Goal: Book appointment/travel/reservation

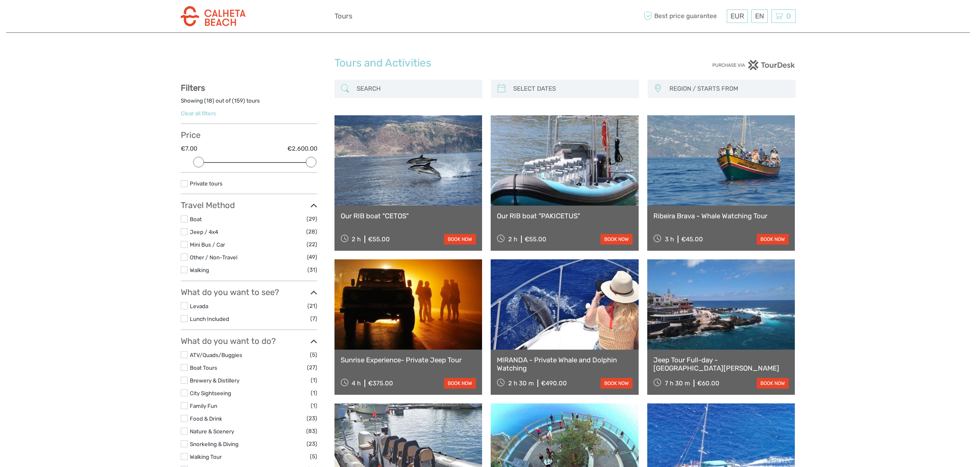
select select
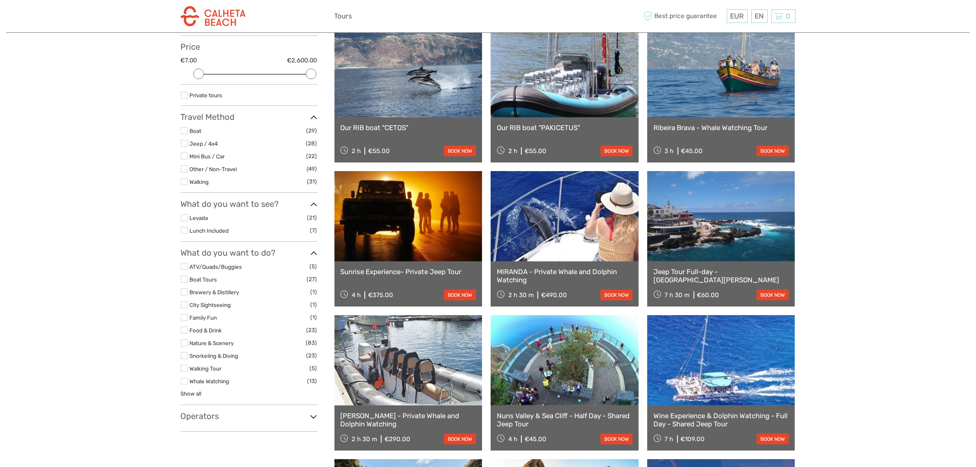
scroll to position [102, 0]
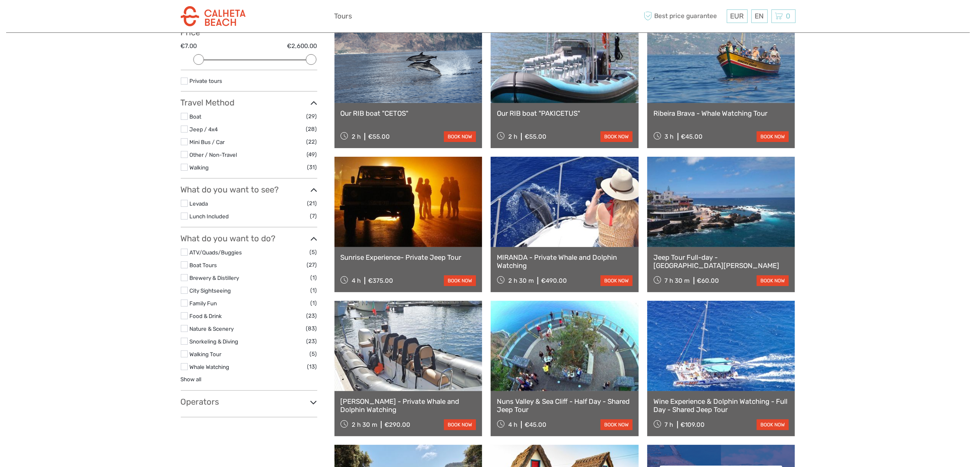
click at [313, 403] on icon at bounding box center [313, 401] width 7 height 11
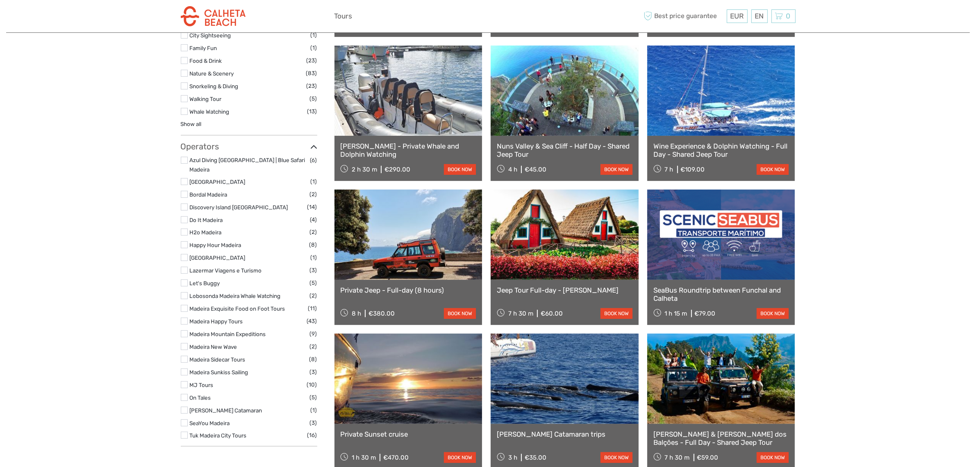
scroll to position [359, 0]
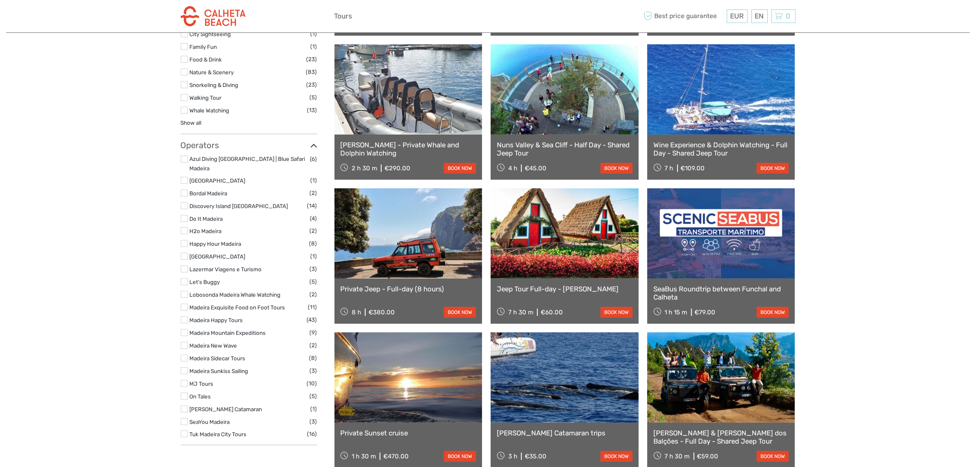
click at [185, 240] on label at bounding box center [184, 243] width 7 height 7
click at [0, 0] on input "checkbox" at bounding box center [0, 0] width 0 height 0
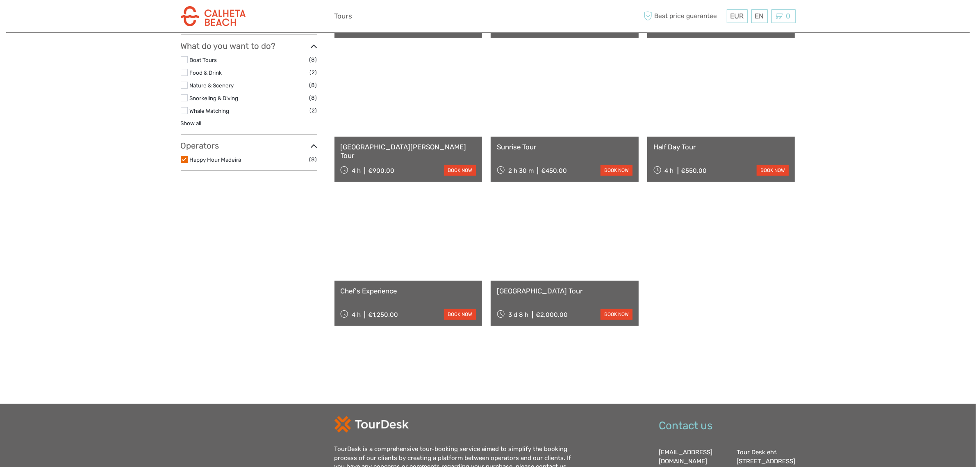
scroll to position [98, 0]
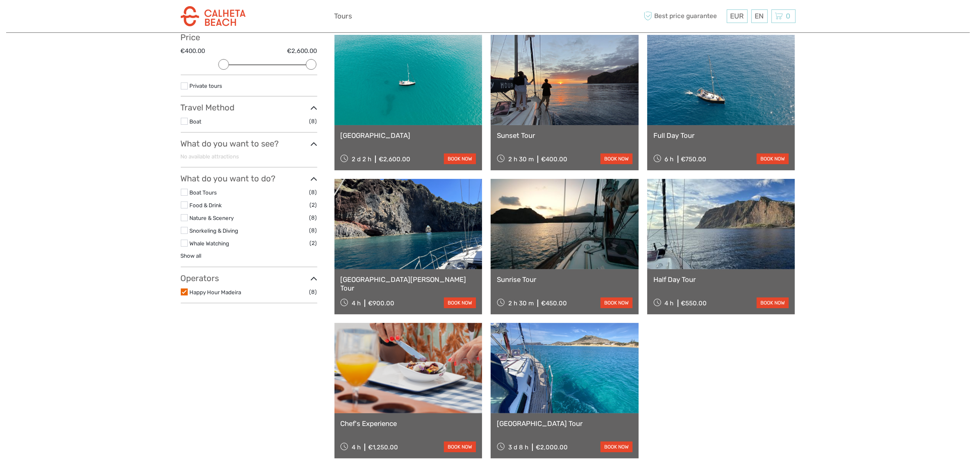
click at [317, 281] on div "Show filters Hide filters Filters Showing ( 8 ) out of ( 8 ) tours Clear all fi…" at bounding box center [258, 226] width 154 height 489
click at [312, 281] on icon at bounding box center [313, 278] width 7 height 11
click at [184, 291] on label at bounding box center [184, 291] width 7 height 7
click at [0, 0] on input "checkbox" at bounding box center [0, 0] width 0 height 0
